Goal: Task Accomplishment & Management: Complete application form

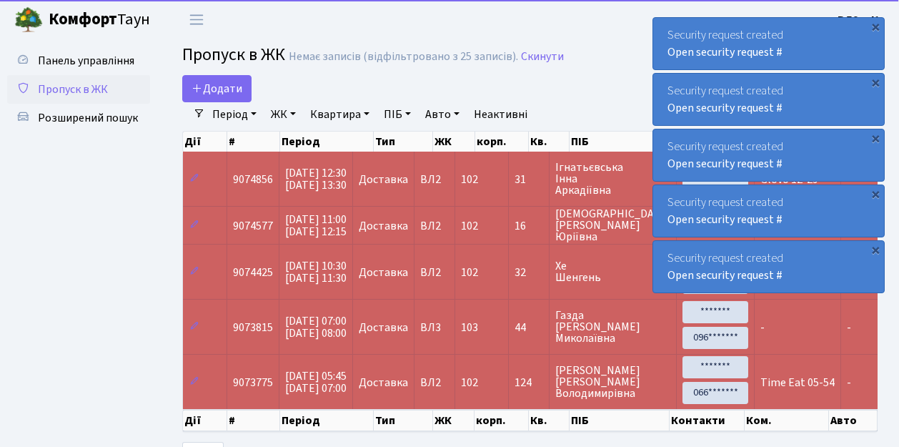
select select "25"
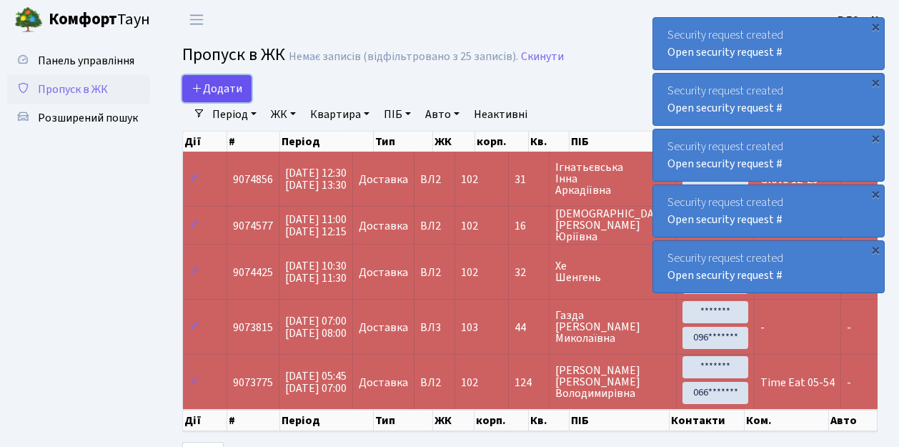
click at [240, 97] on span "Додати" at bounding box center [217, 89] width 51 height 16
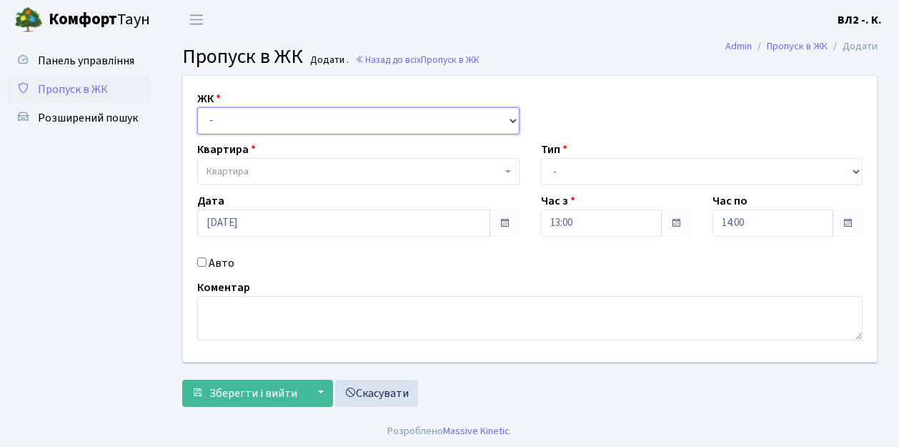
click at [508, 115] on select "- ВЛ1, Ужгородський пров., 4/1 ВЛ2, пр.Голосіївський, 76 ВЛ3, пр.Голосіївський,…" at bounding box center [358, 120] width 322 height 27
select select "317"
click at [197, 107] on select "- ВЛ1, Ужгородський пров., 4/1 ВЛ2, пр.Голосіївський, 76 ВЛ3, пр.Голосіївський,…" at bounding box center [358, 120] width 322 height 27
select select
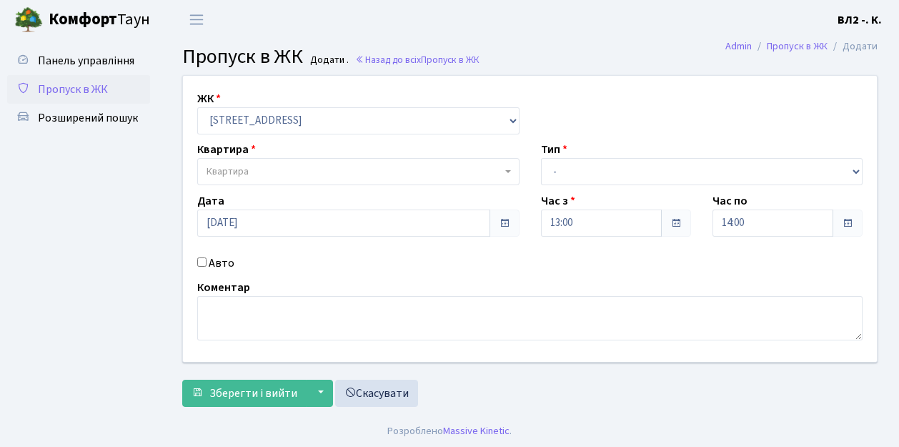
click at [510, 172] on b at bounding box center [508, 171] width 6 height 3
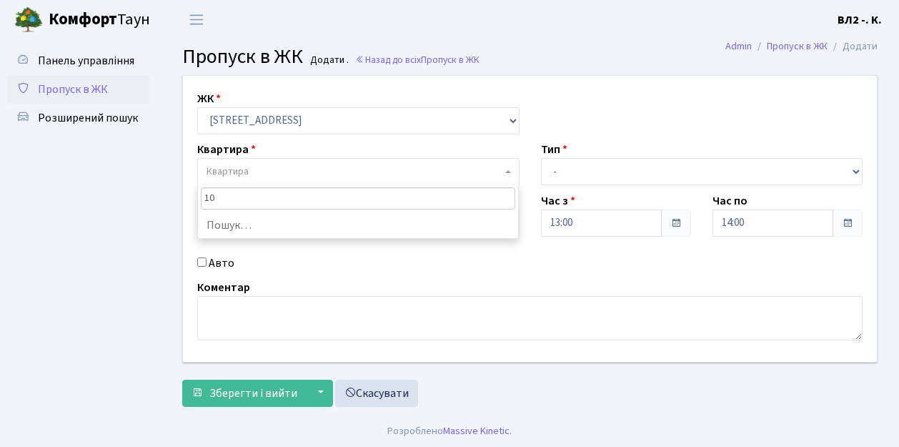
type input "104"
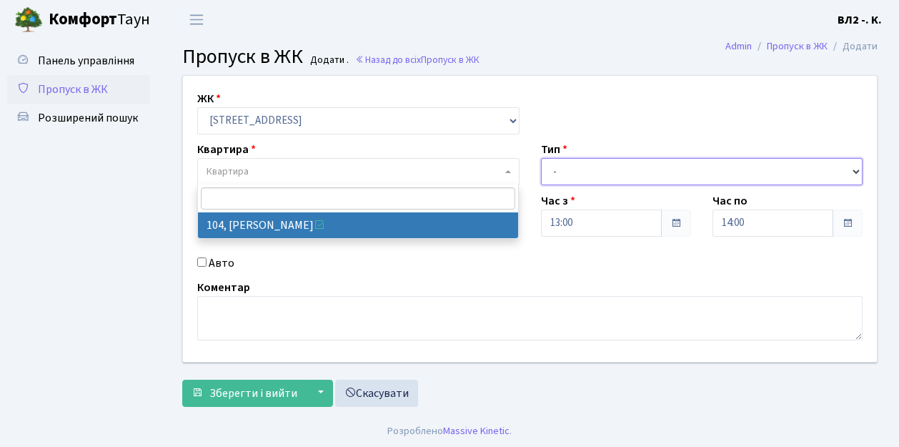
drag, startPoint x: 856, startPoint y: 169, endPoint x: 781, endPoint y: 157, distance: 75.9
click at [855, 169] on select "- Доставка Таксі Гості Сервіс" at bounding box center [702, 171] width 322 height 27
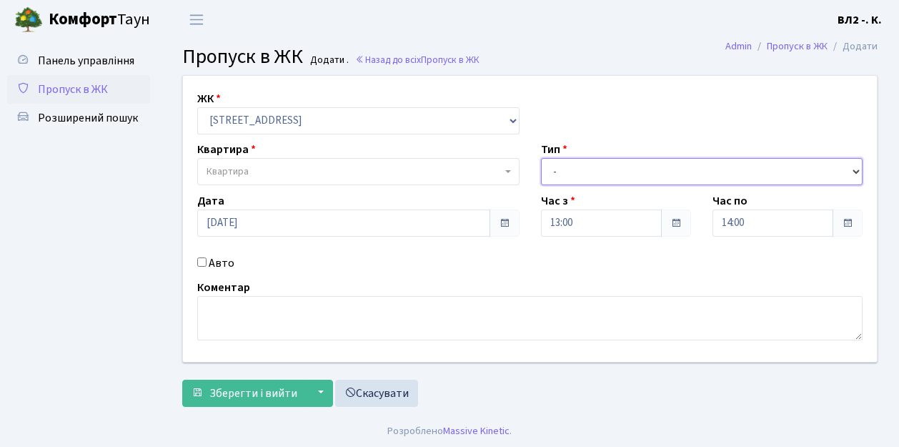
select select "1"
click at [541, 158] on select "- Доставка Таксі Гості Сервіс" at bounding box center [702, 171] width 322 height 27
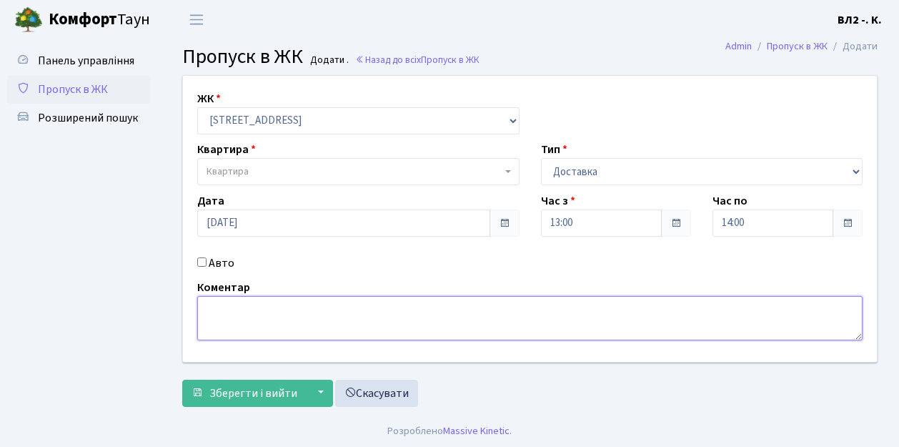
click at [212, 303] on textarea at bounding box center [530, 318] width 666 height 44
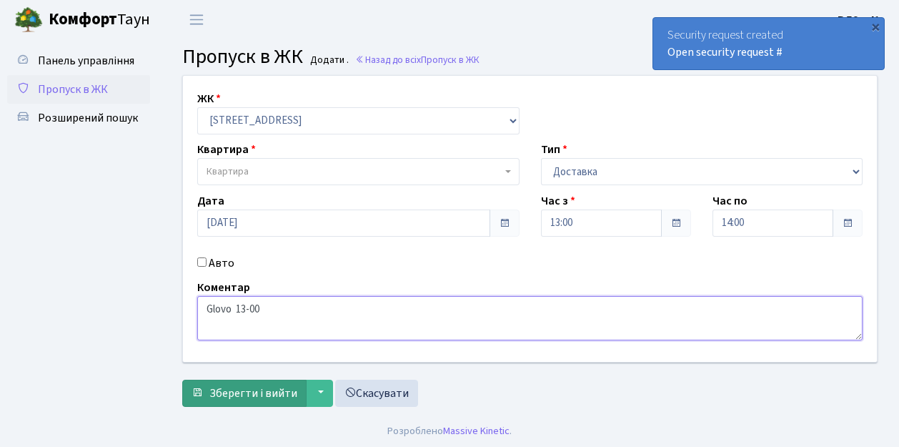
type textarea "Glovo 13-00"
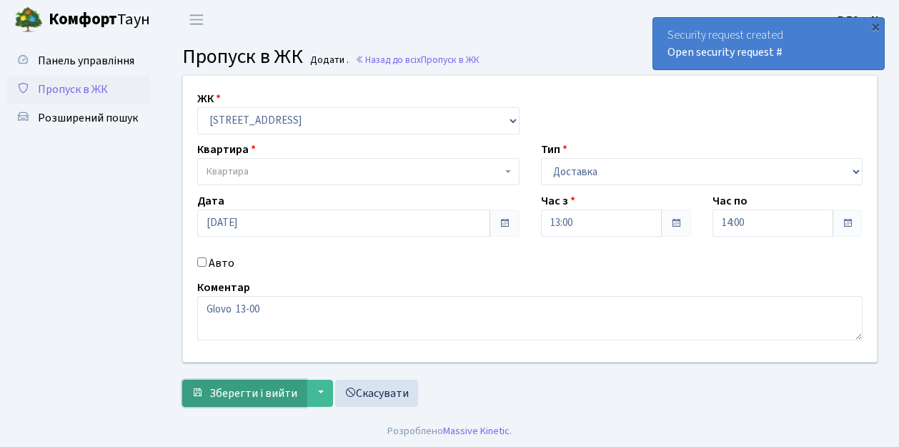
click at [231, 397] on span "Зберегти і вийти" at bounding box center [253, 393] width 88 height 16
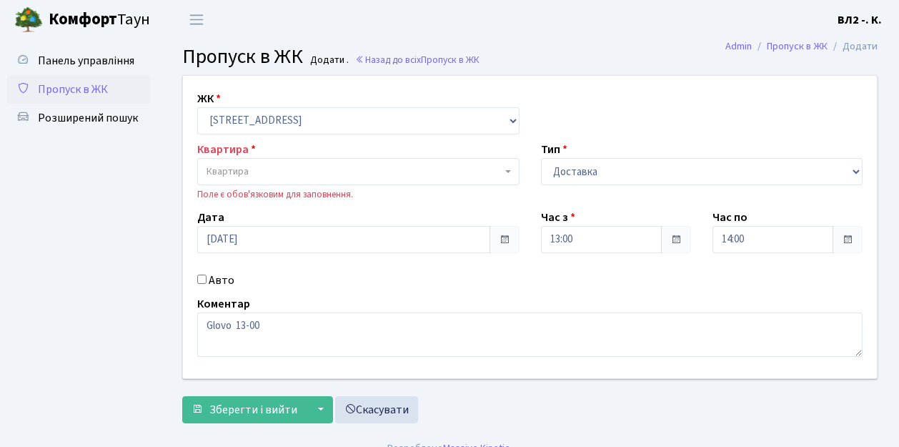
click at [506, 171] on b at bounding box center [508, 171] width 6 height 3
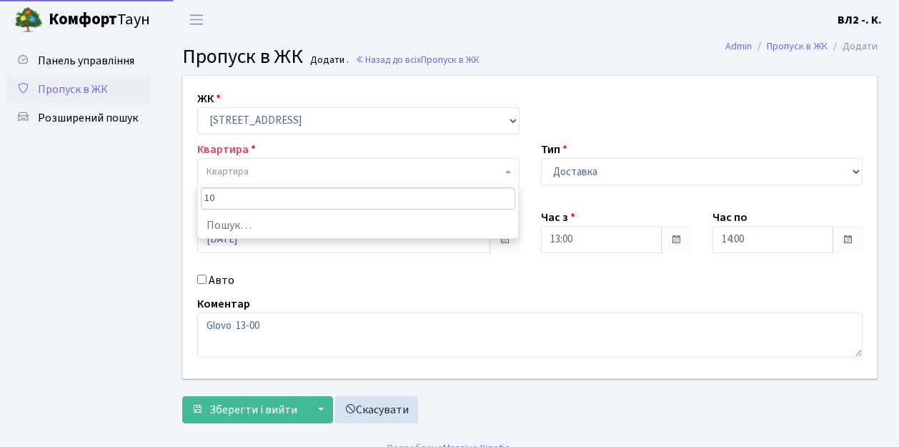
type input "104"
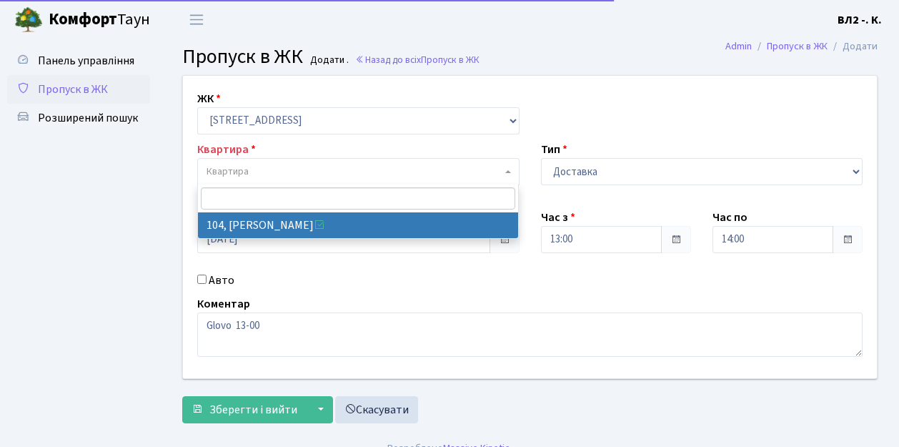
select select "38248"
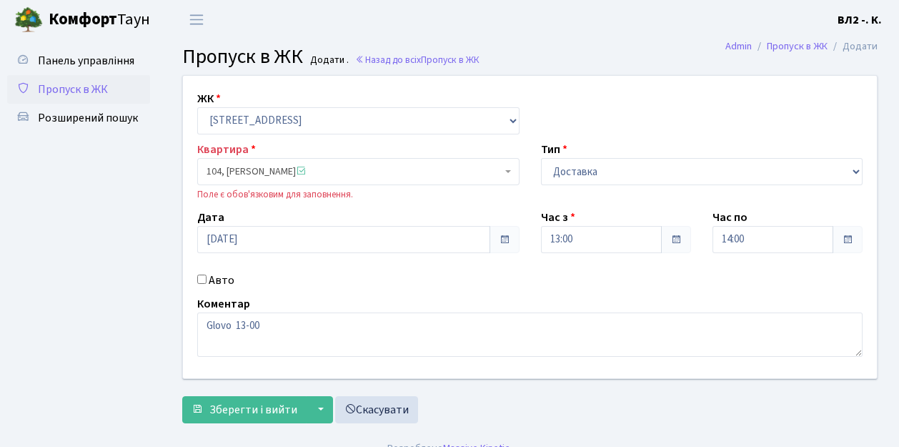
click at [440, 266] on div "ЖК - ВЛ1, Ужгородський пров., 4/1 ВЛ2, пр.Голосіївський, 76 ВЛ3, пр.Голосіївськ…" at bounding box center [530, 227] width 716 height 302
click at [212, 413] on span "Зберегти і вийти" at bounding box center [253, 410] width 88 height 16
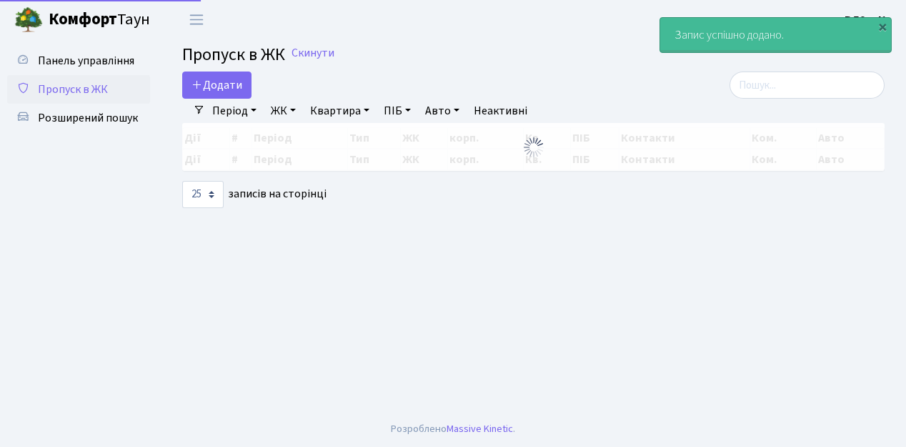
select select "25"
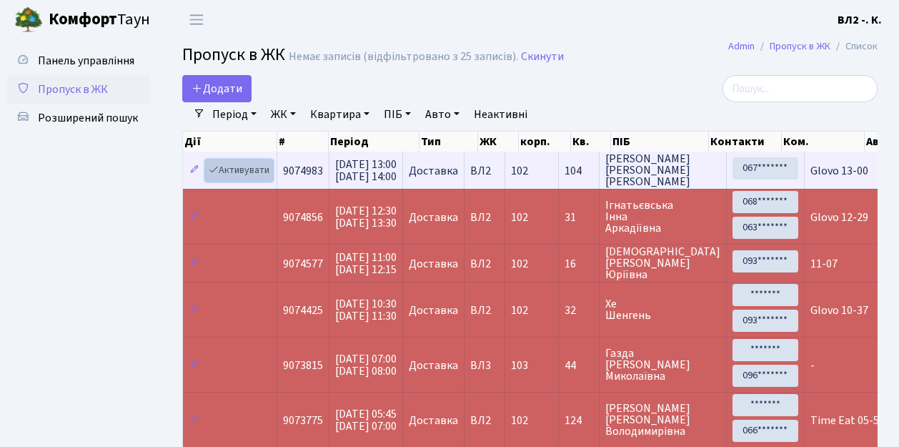
click at [265, 177] on link "Активувати" at bounding box center [239, 170] width 68 height 22
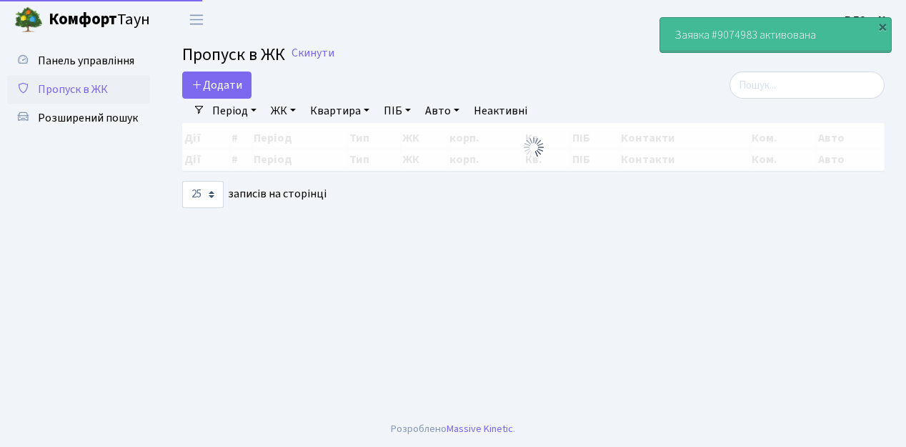
select select "25"
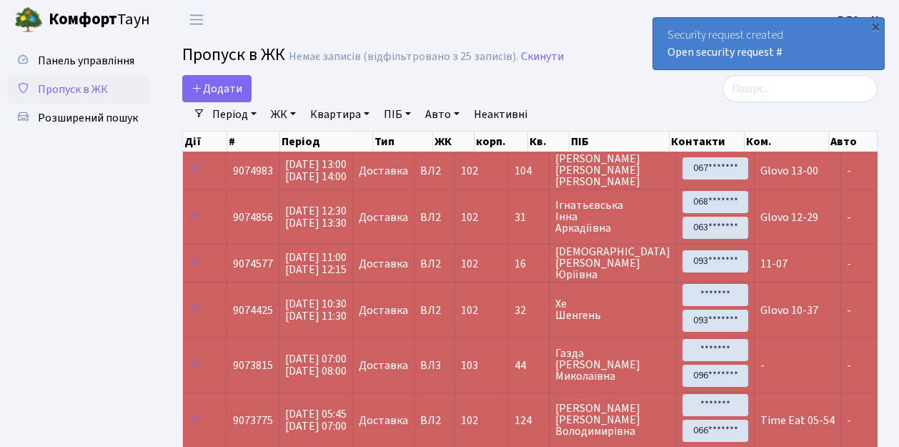
click at [136, 174] on ul "Панель управління Пропуск в ЖК Розширений пошук" at bounding box center [78, 273] width 143 height 455
click at [876, 26] on div "×" at bounding box center [876, 26] width 14 height 14
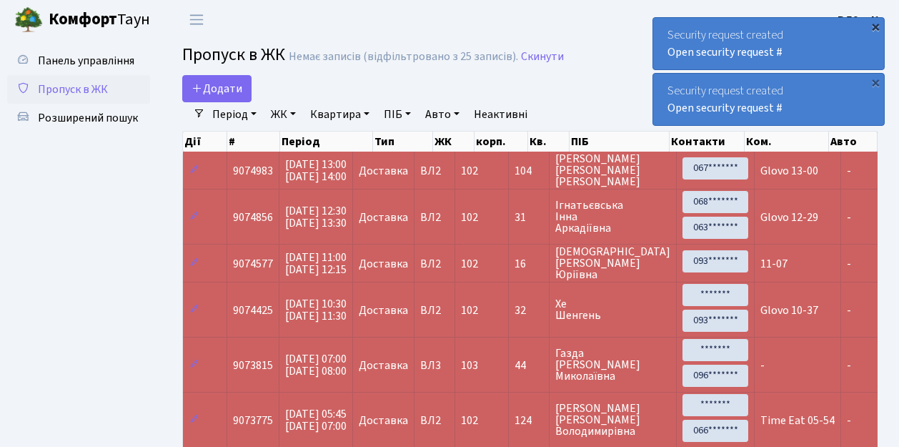
click at [876, 24] on div "×" at bounding box center [876, 26] width 14 height 14
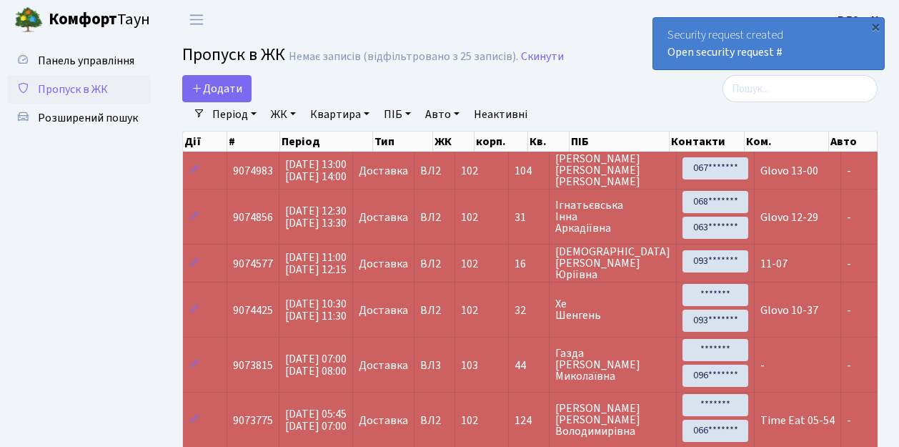
click at [876, 24] on div "×" at bounding box center [876, 26] width 14 height 14
